Goal: Information Seeking & Learning: Understand process/instructions

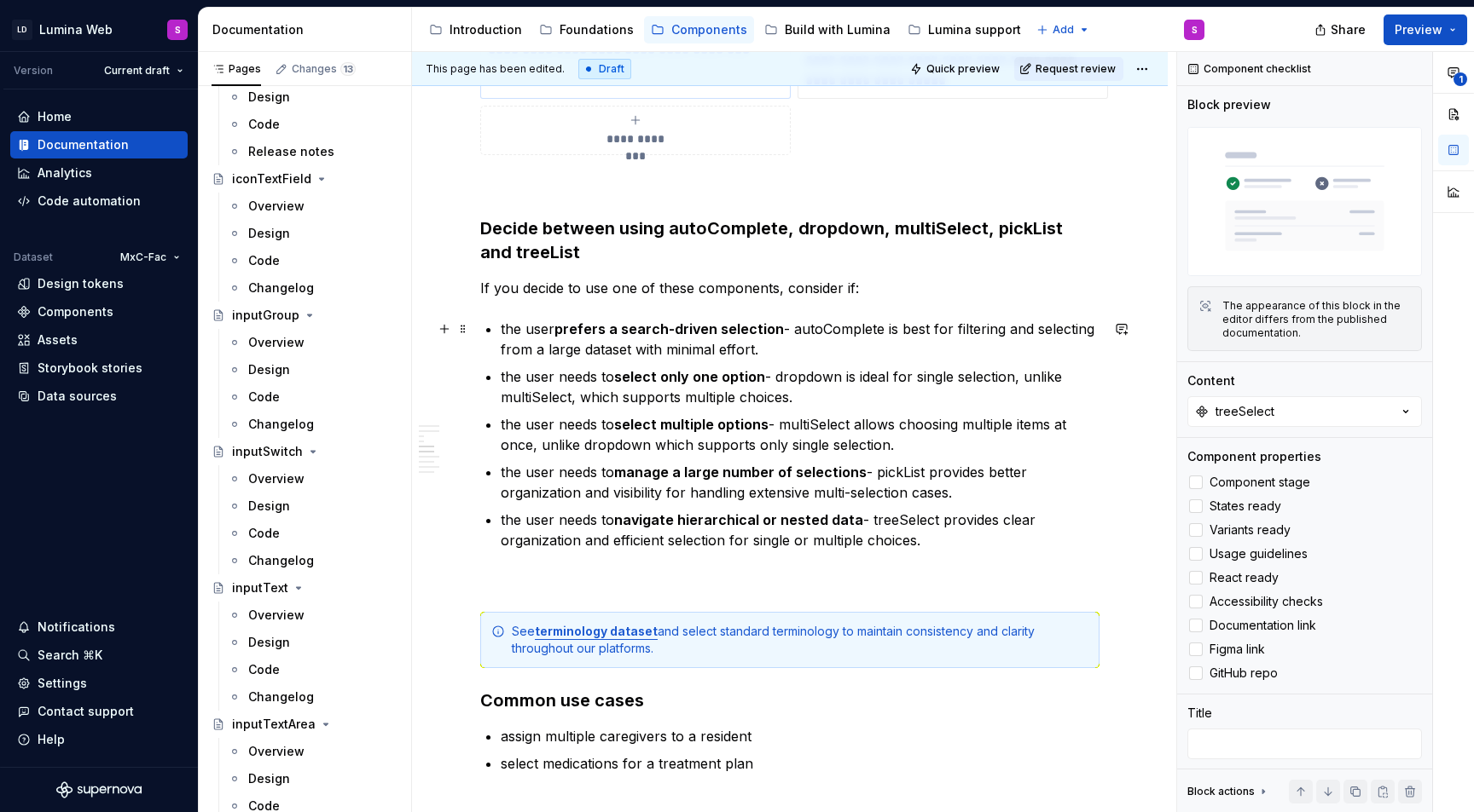
scroll to position [3154, 0]
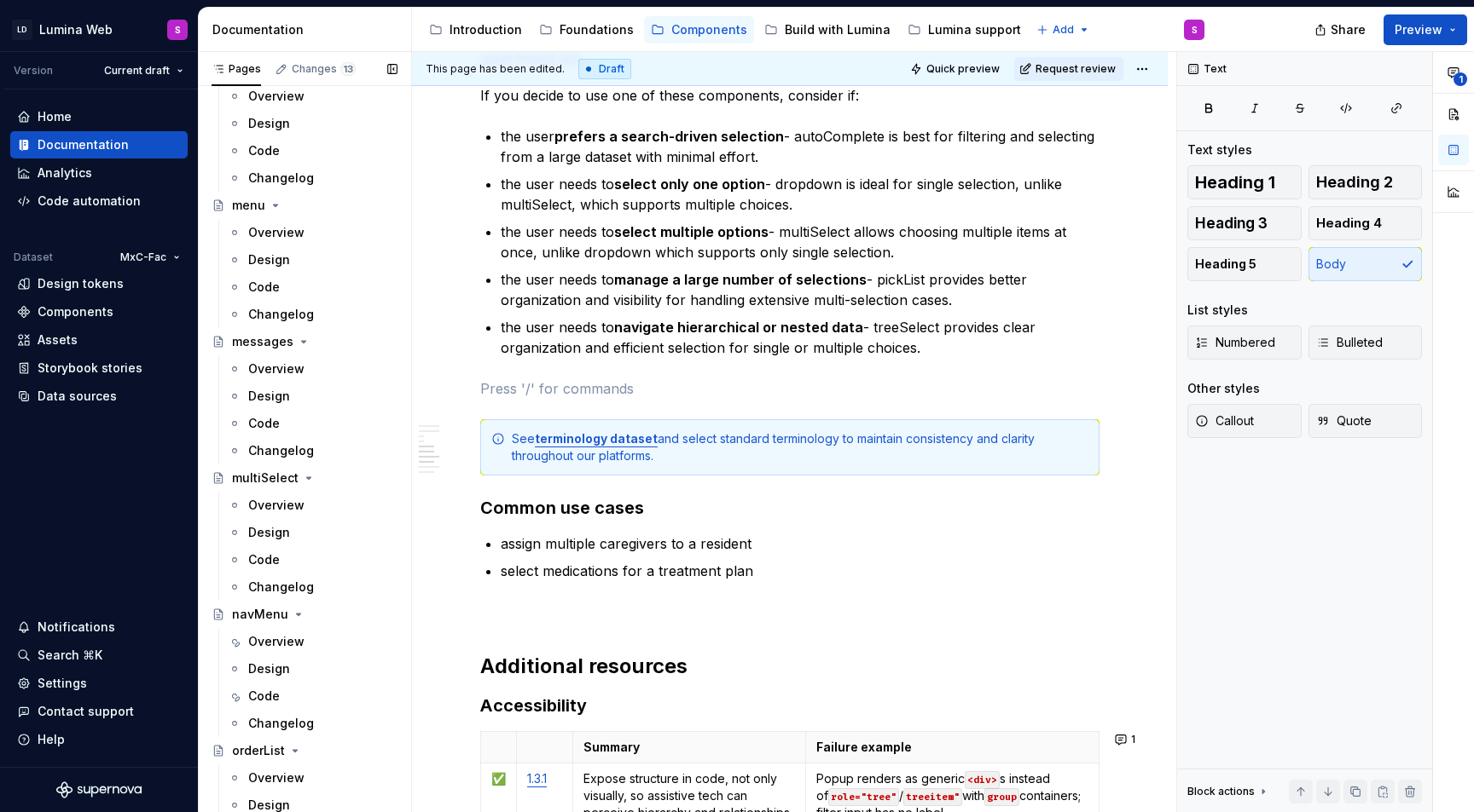
scroll to position [2658, 0]
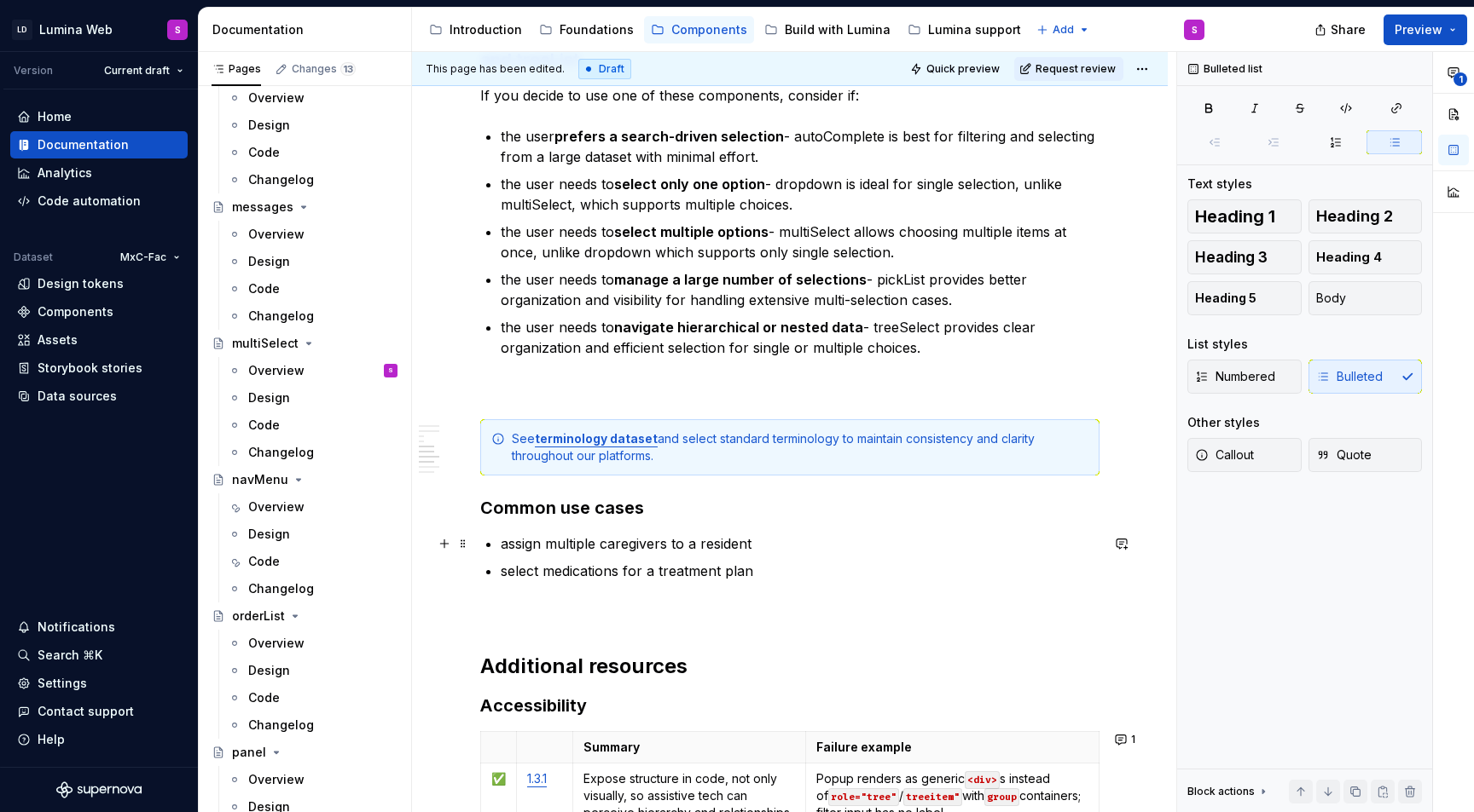
click at [756, 543] on p "assign multiple caregivers to a resident" at bounding box center [800, 543] width 599 height 20
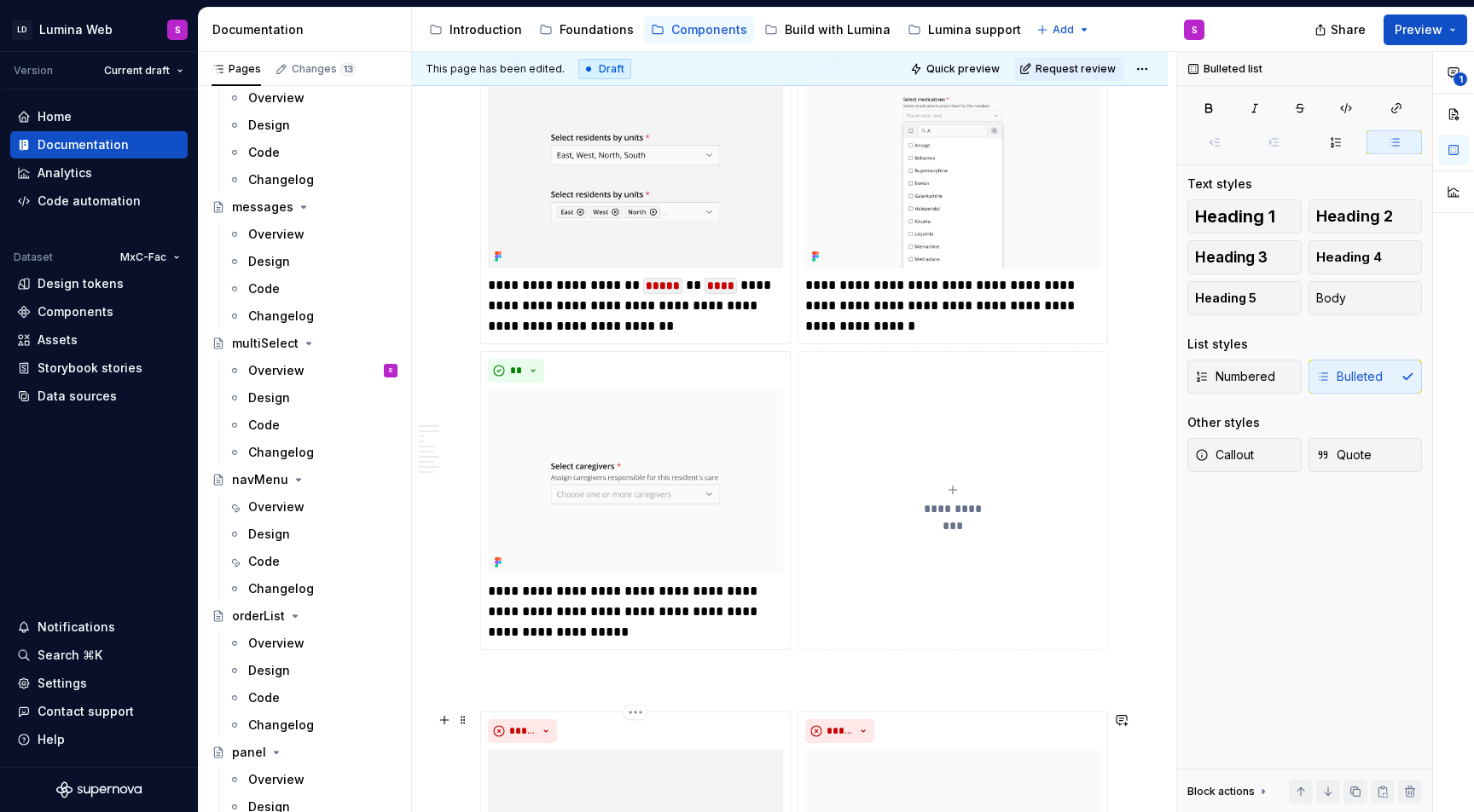
scroll to position [2769, 0]
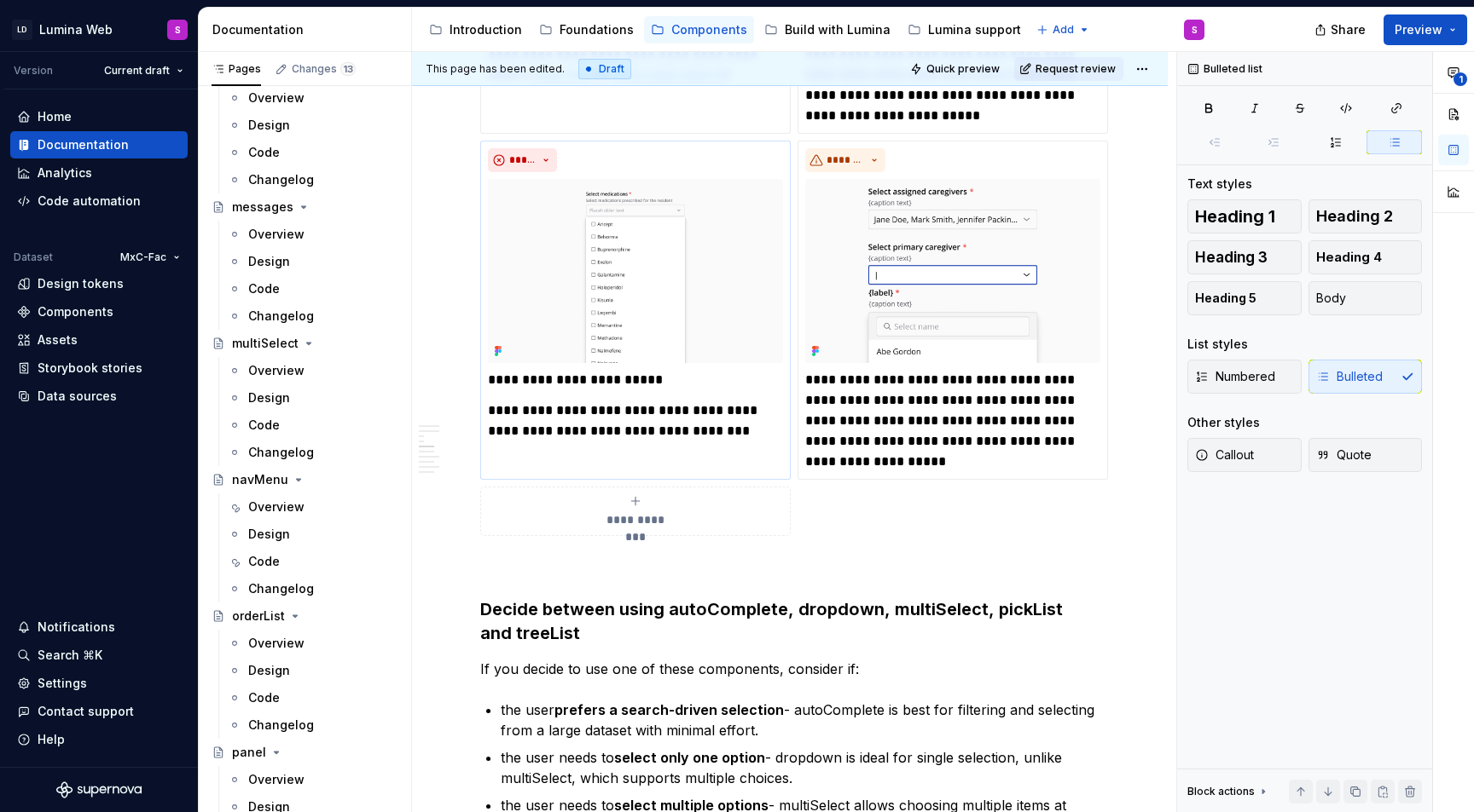
type textarea "*"
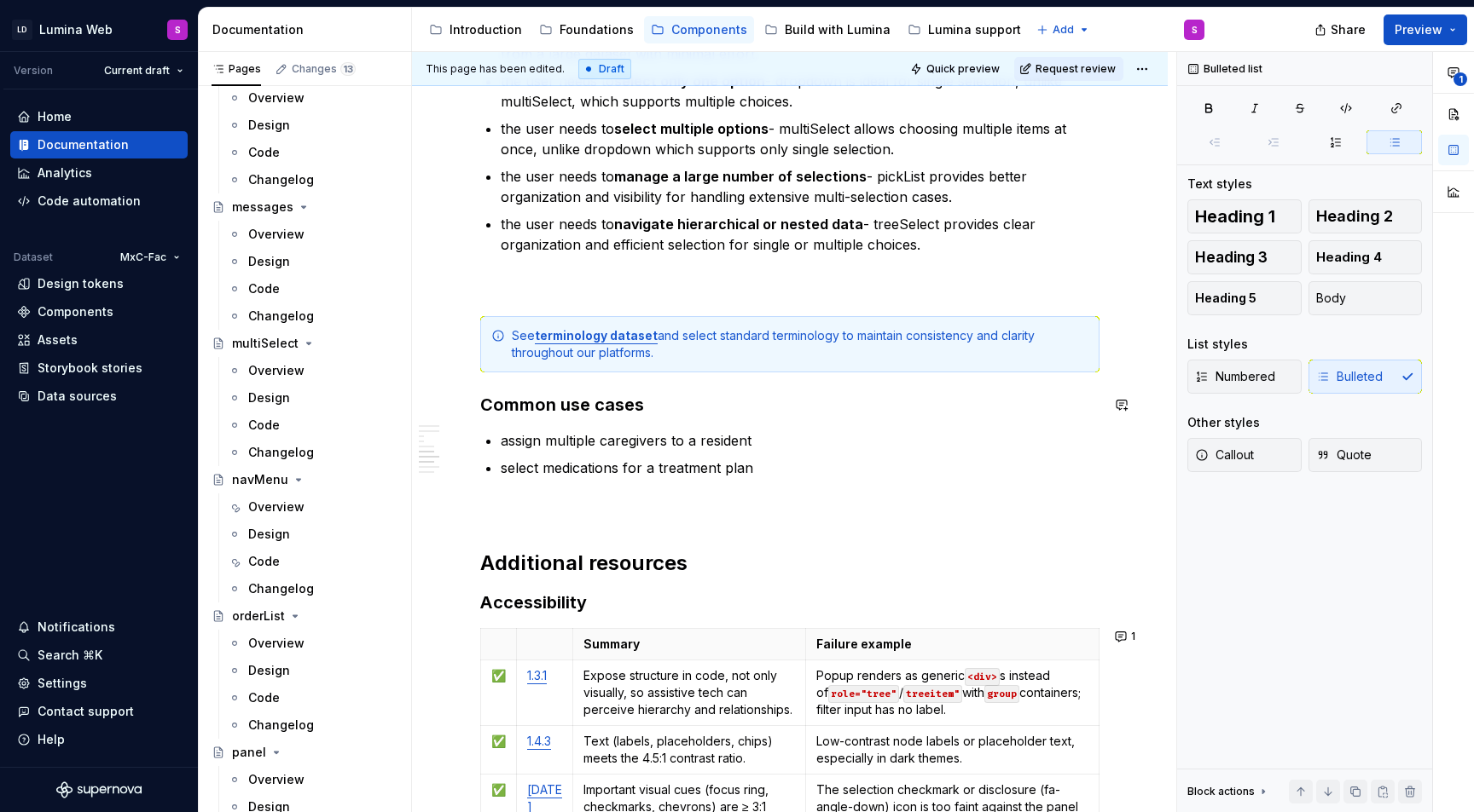
scroll to position [3415, 0]
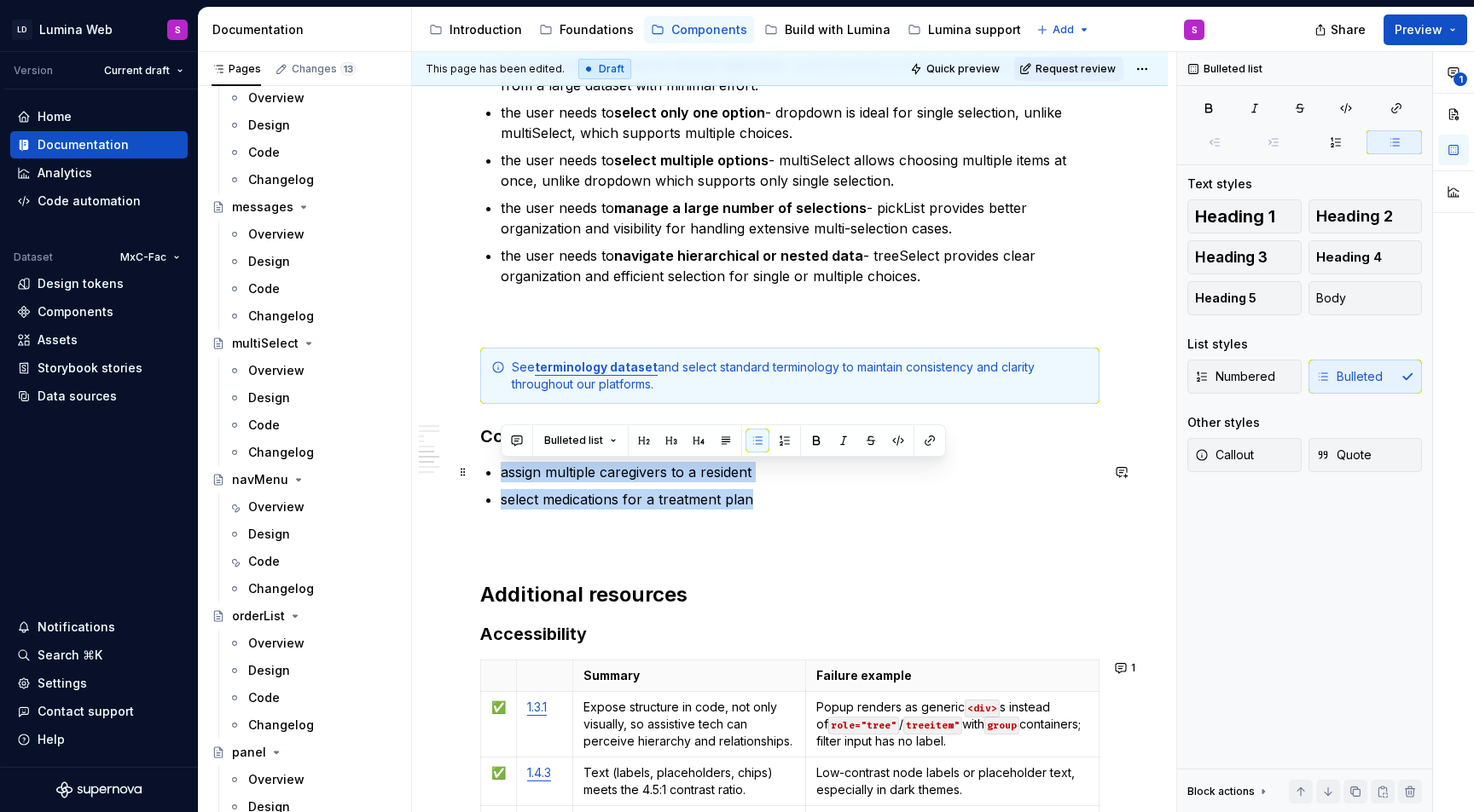
drag, startPoint x: 765, startPoint y: 505, endPoint x: 493, endPoint y: 472, distance: 274.0
paste div
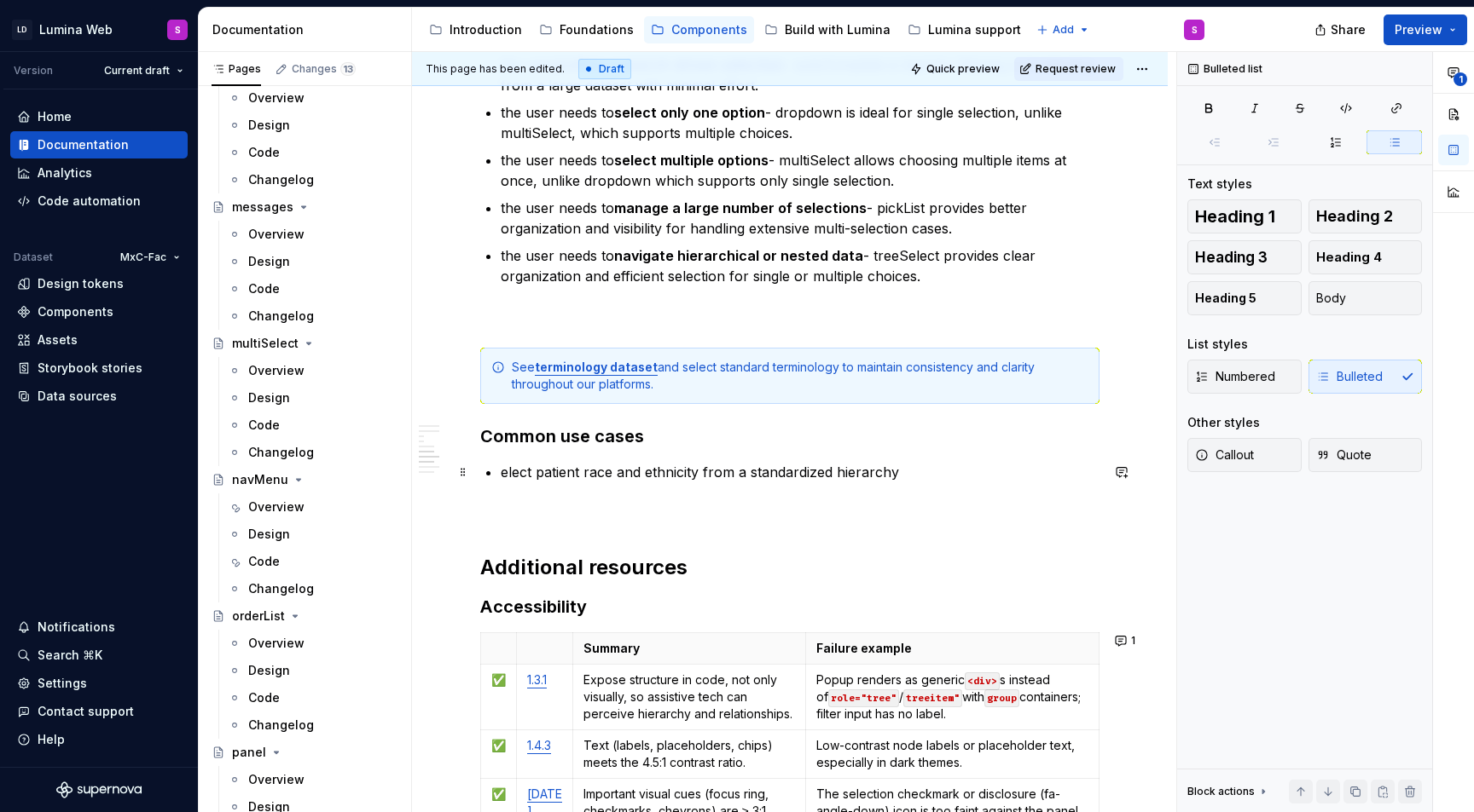
click at [502, 473] on p "elect patient race and ethnicity from a standardized hierarchy" at bounding box center [800, 472] width 599 height 20
click at [936, 479] on p "select patient race and ethnicity from a standardized hierarchy" at bounding box center [800, 472] width 599 height 20
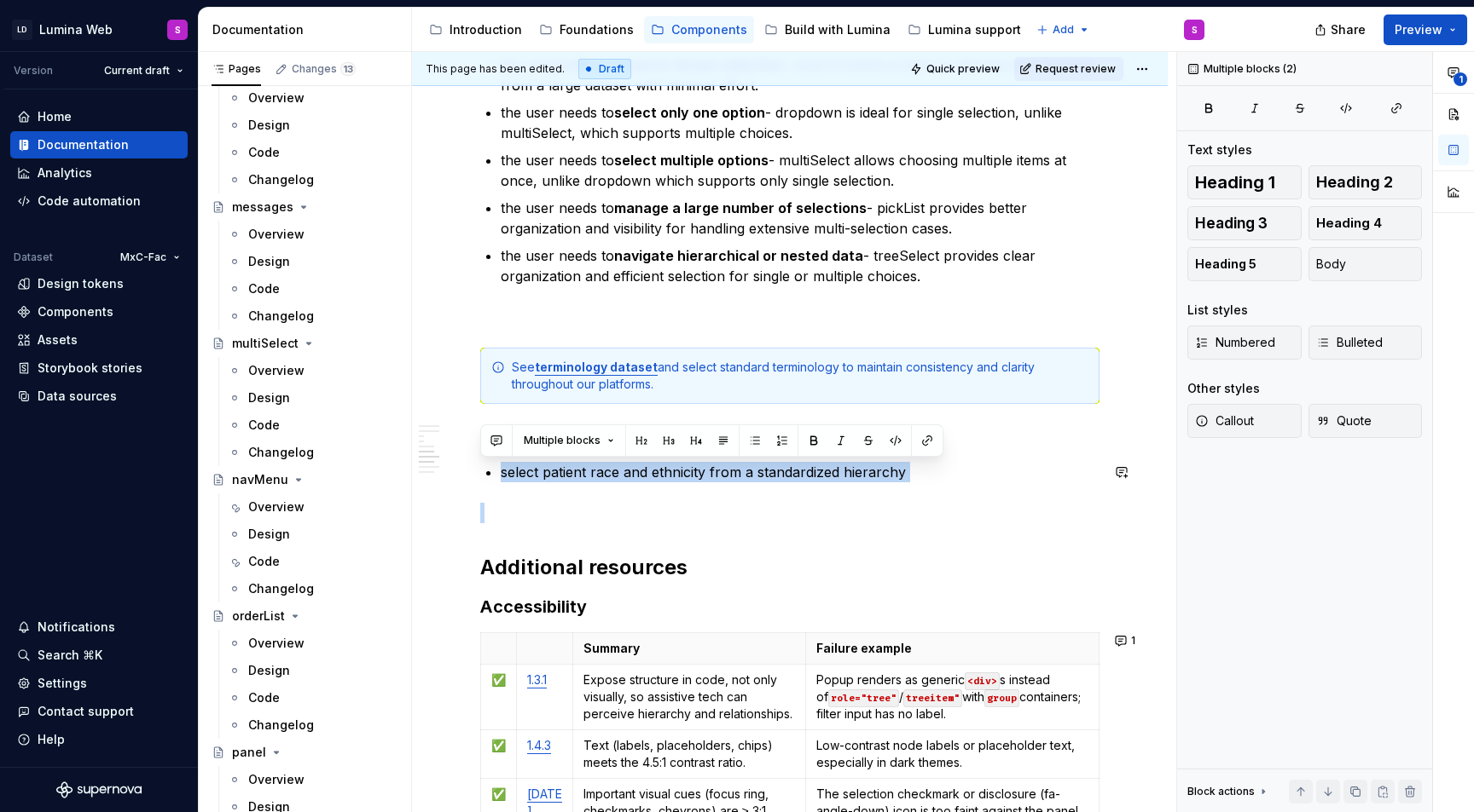
drag, startPoint x: 503, startPoint y: 469, endPoint x: 984, endPoint y: 490, distance: 481.5
click at [907, 478] on p "select patient race and ethnicity from a standardized hierarchy" at bounding box center [800, 472] width 599 height 20
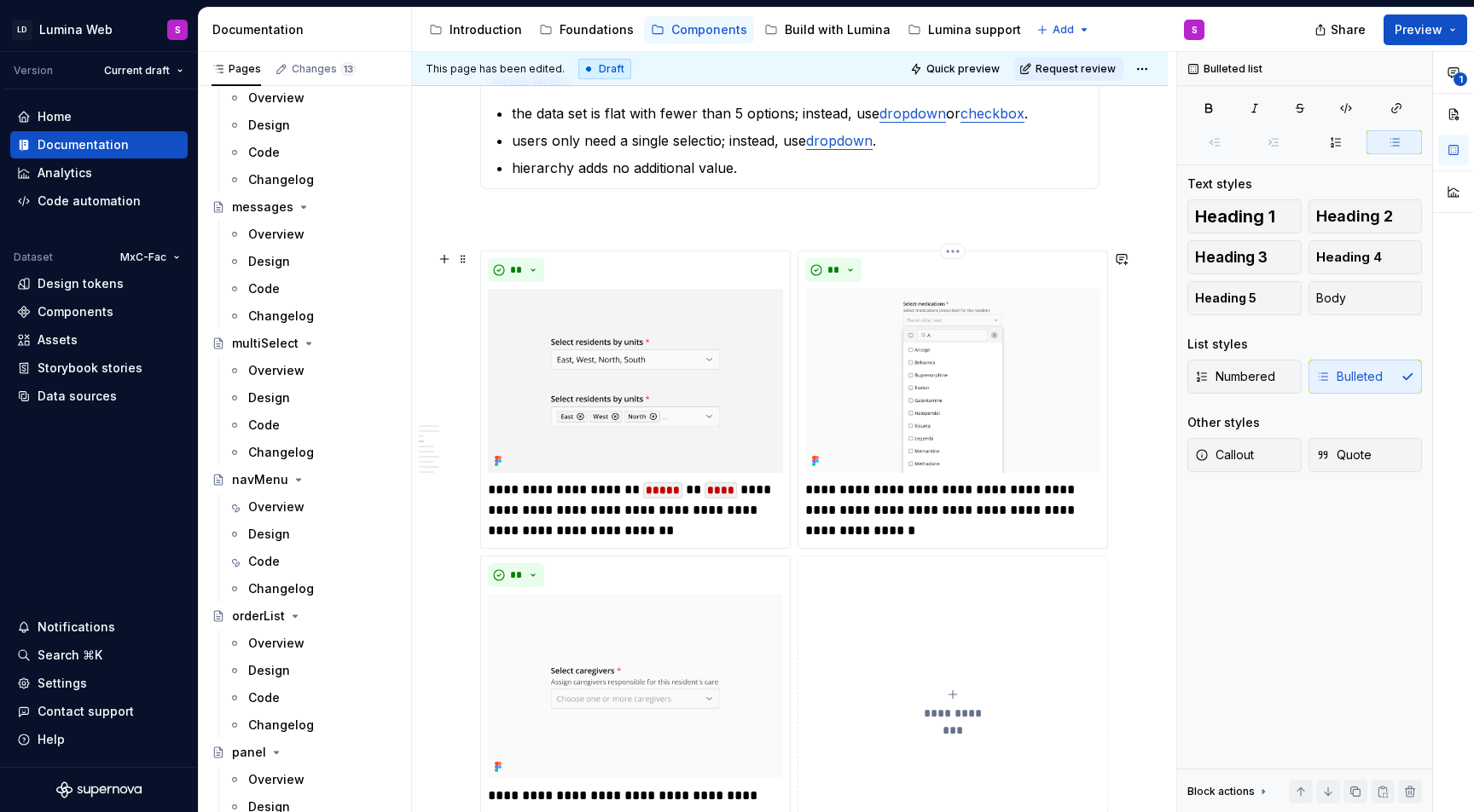
scroll to position [1664, 0]
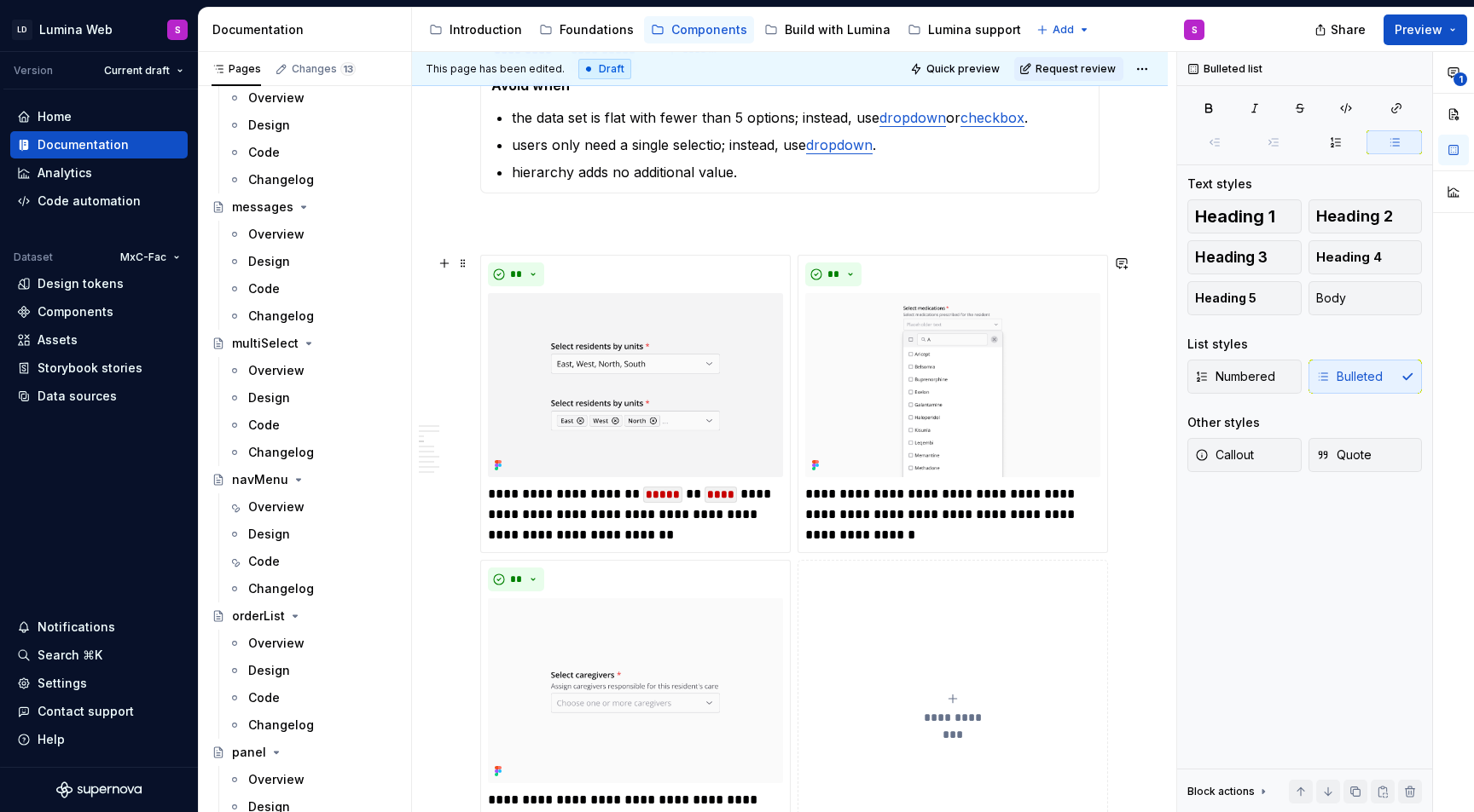
click at [793, 311] on div "**********" at bounding box center [790, 557] width 620 height 605
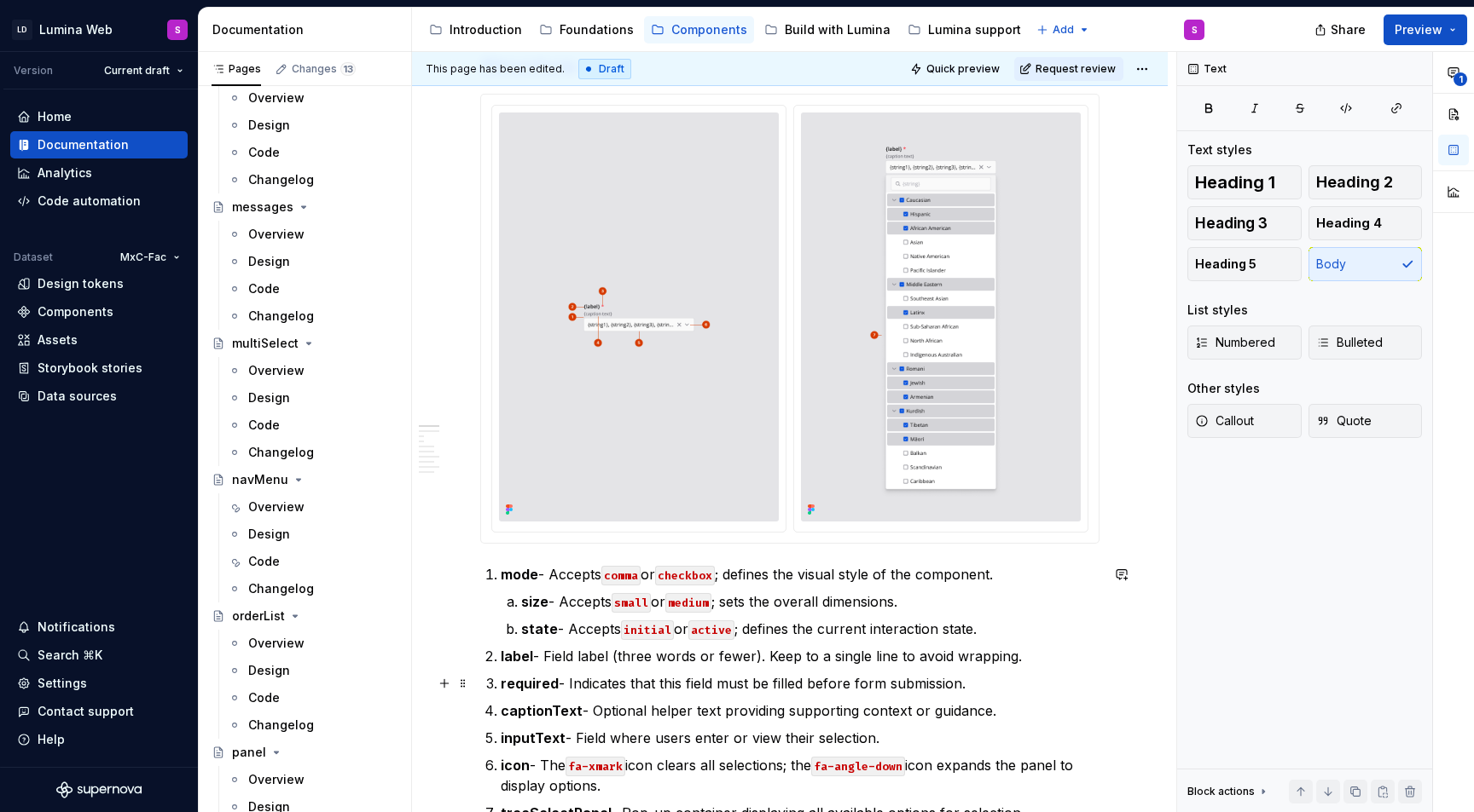
scroll to position [794, 0]
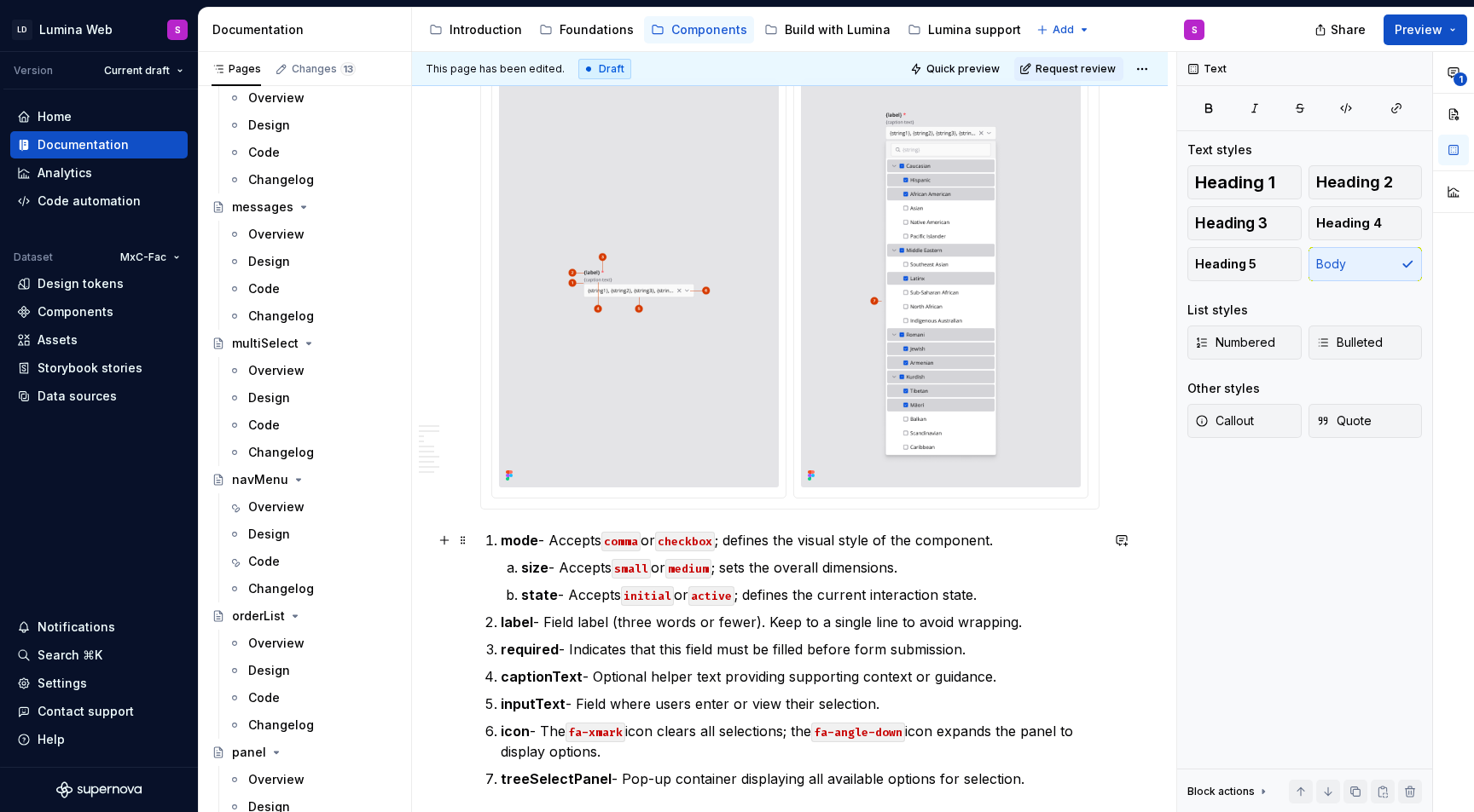
click at [633, 542] on code "comma" at bounding box center [620, 541] width 39 height 19
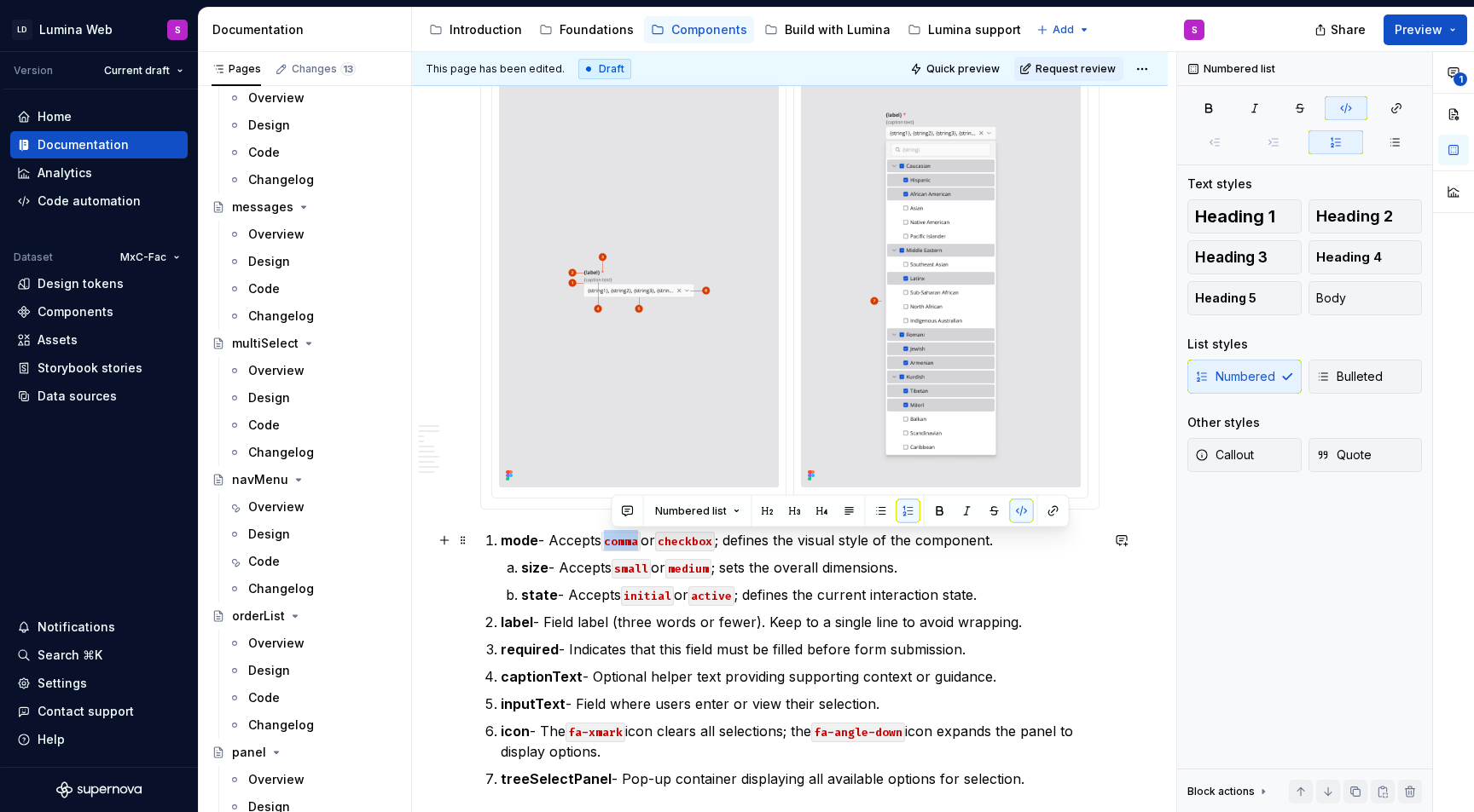
click at [633, 542] on code "comma" at bounding box center [620, 541] width 39 height 19
click at [699, 541] on code "checkbox" at bounding box center [684, 541] width 59 height 19
click at [632, 536] on code "comma" at bounding box center [620, 541] width 39 height 19
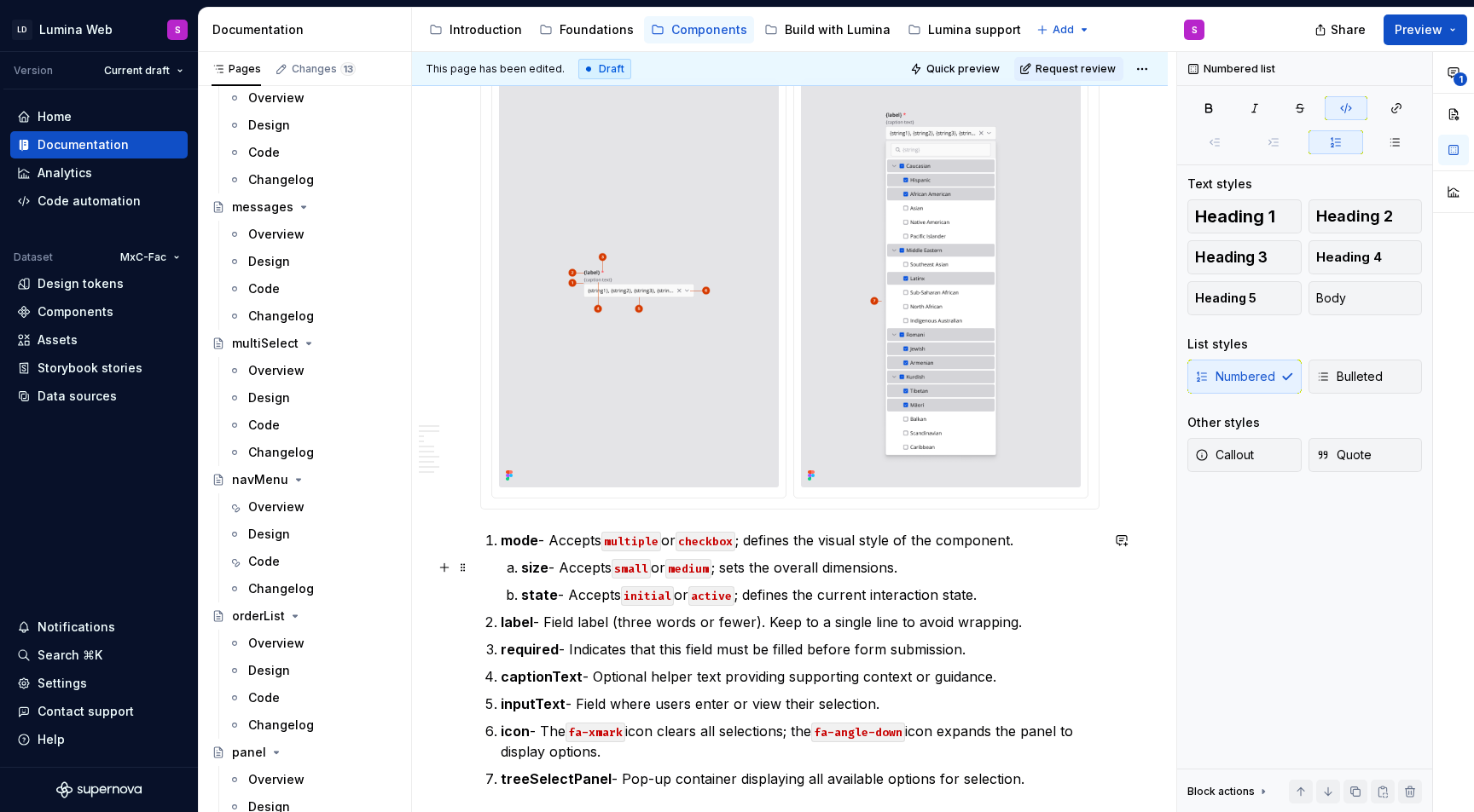
click at [671, 585] on p "state - Accepts initial or active ; defines the current interaction state." at bounding box center [810, 595] width 578 height 20
type textarea "*"
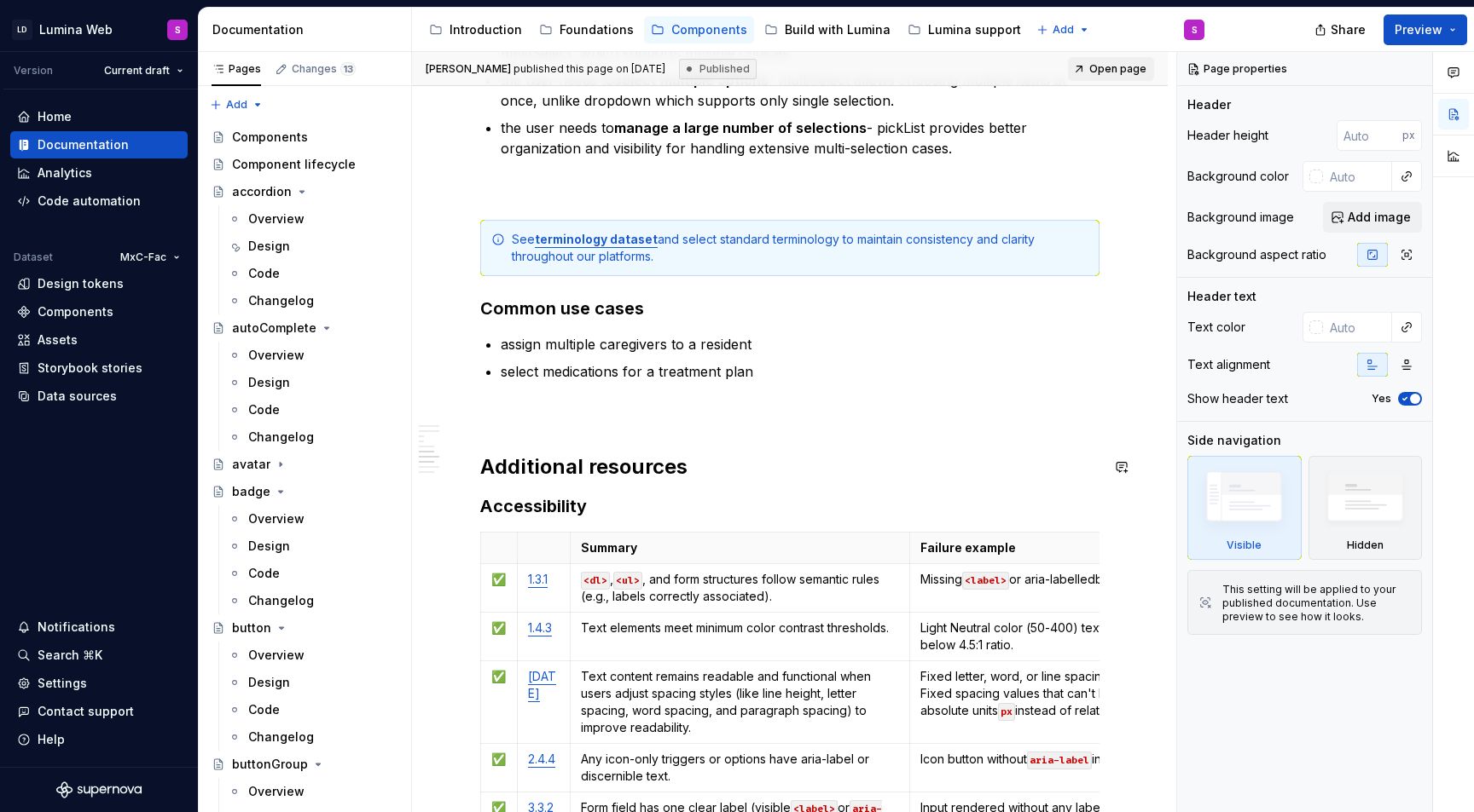
scroll to position [3432, 0]
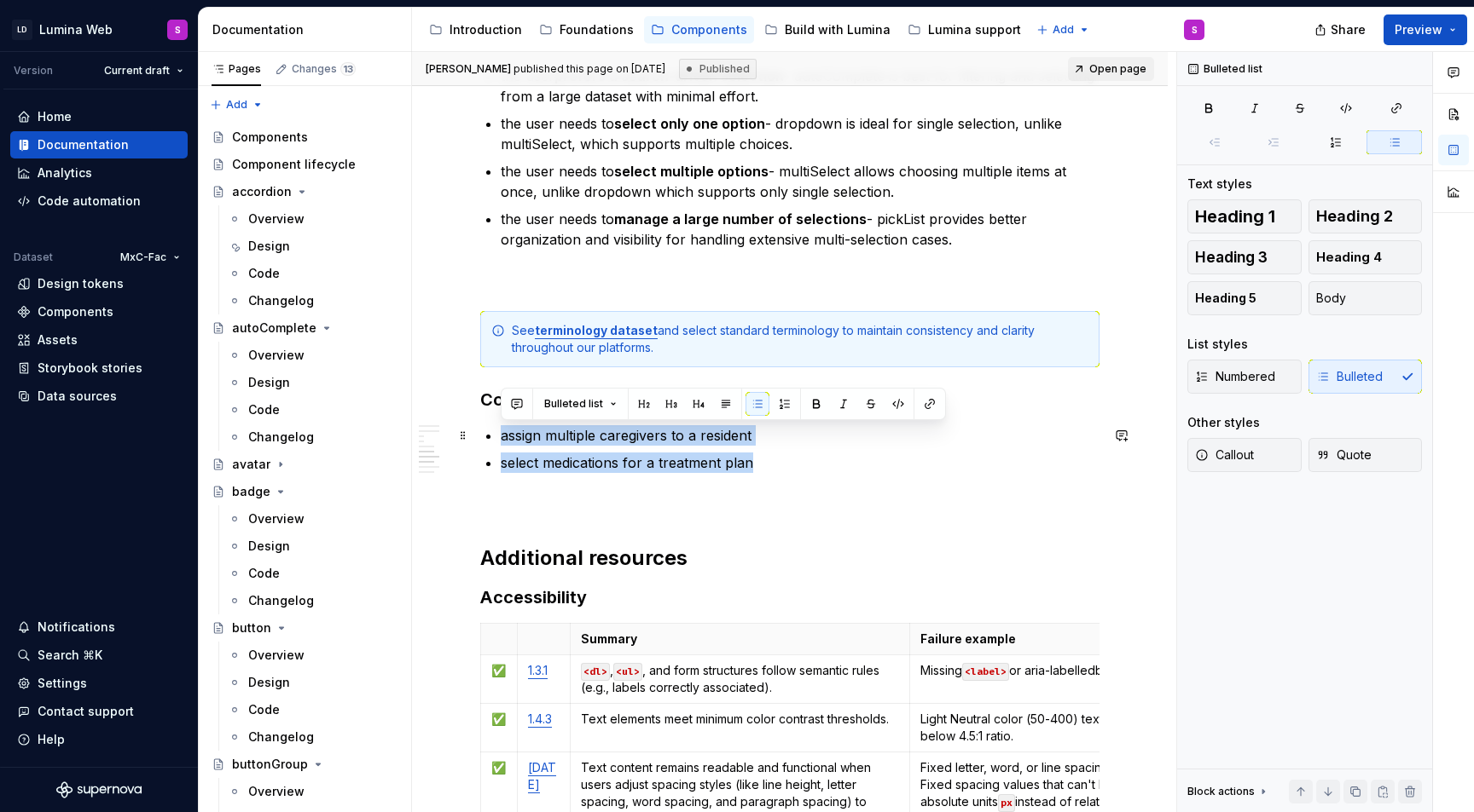
drag, startPoint x: 800, startPoint y: 462, endPoint x: 502, endPoint y: 432, distance: 299.5
click at [502, 432] on ul "assign multiple caregivers to a resident select medications for a treatment plan" at bounding box center [800, 449] width 599 height 47
copy ul "assign multiple caregivers to a resident select medications for a treatment plan"
type textarea "*"
